Goal: Information Seeking & Learning: Learn about a topic

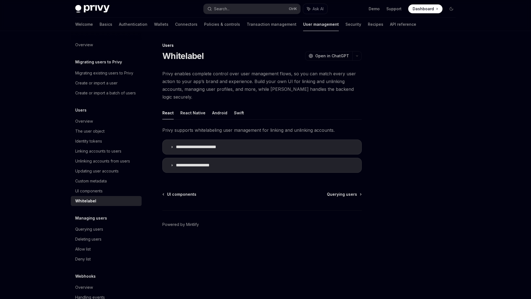
type textarea "*"
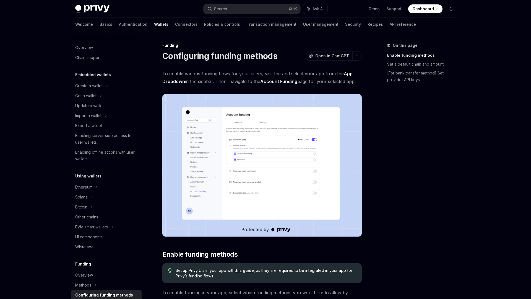
scroll to position [130, 0]
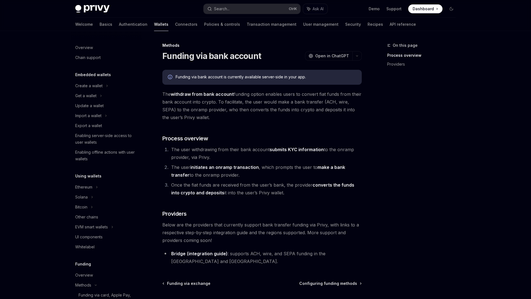
scroll to position [166, 0]
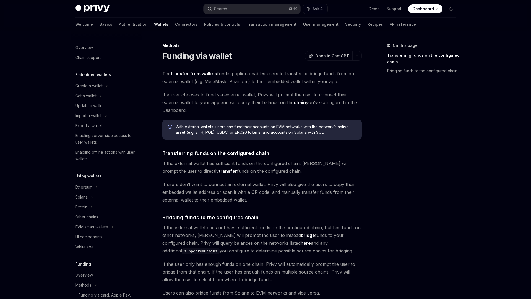
scroll to position [147, 0]
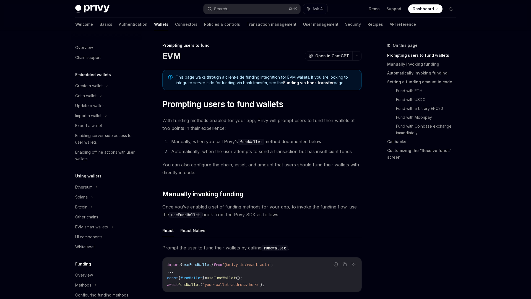
scroll to position [150, 0]
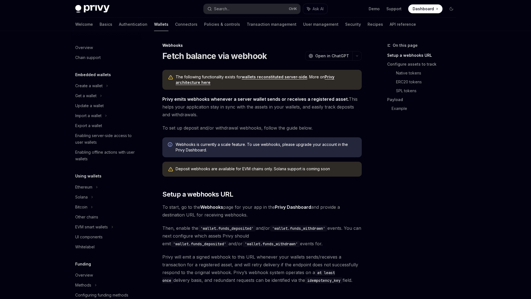
scroll to position [176, 0]
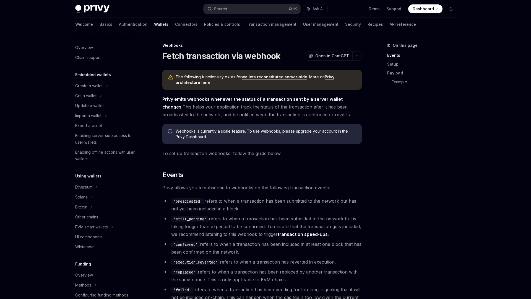
scroll to position [176, 0]
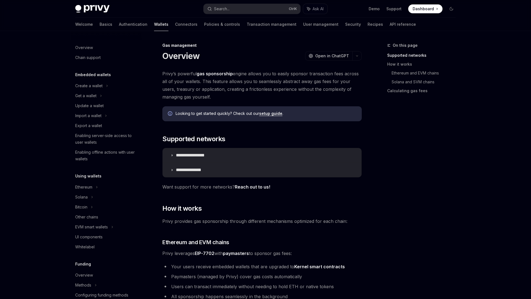
scroll to position [176, 0]
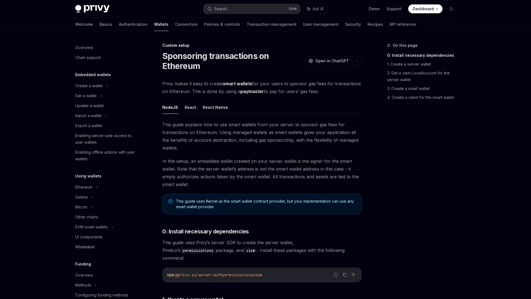
scroll to position [210, 0]
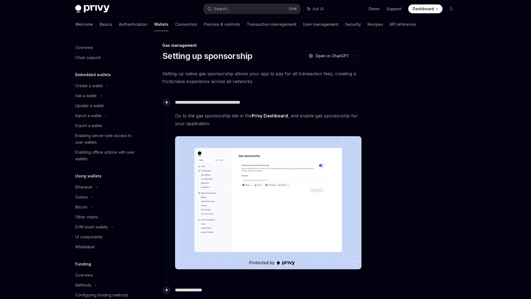
scroll to position [176, 0]
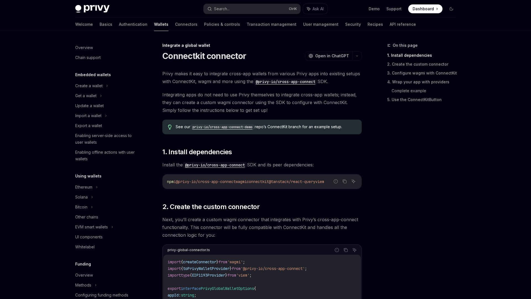
scroll to position [246, 0]
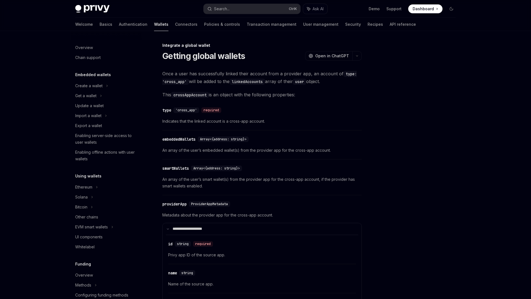
scroll to position [246, 0]
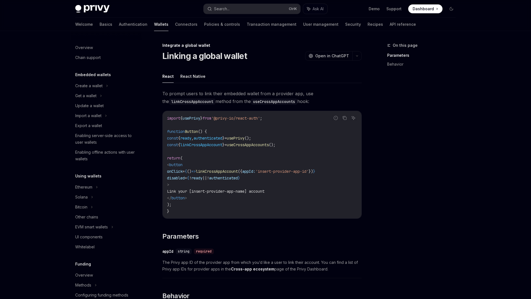
scroll to position [246, 0]
